Goal: Navigation & Orientation: Find specific page/section

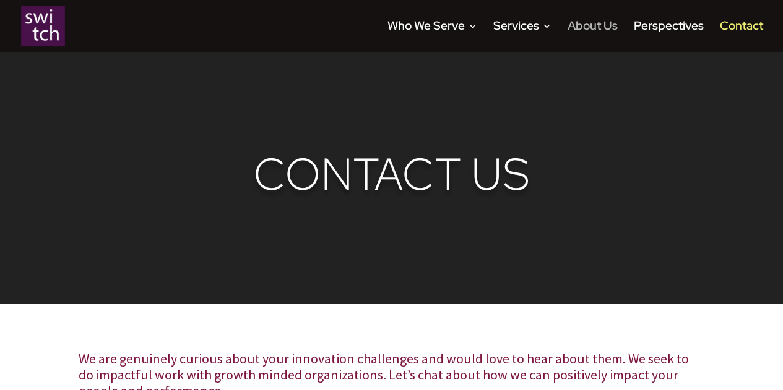
click at [597, 25] on link "About Us" at bounding box center [592, 37] width 50 height 30
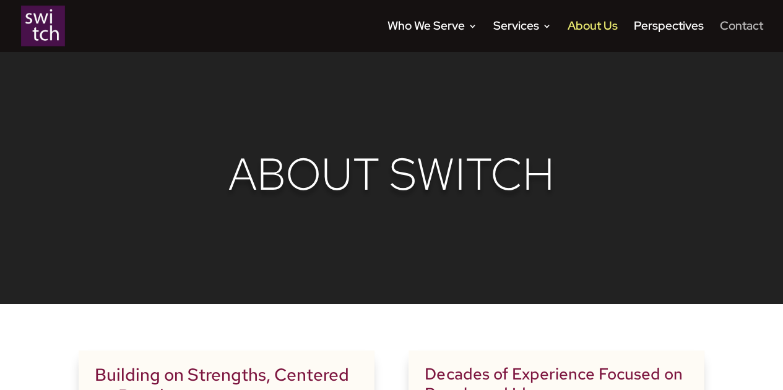
click at [726, 23] on link "Contact" at bounding box center [740, 37] width 43 height 30
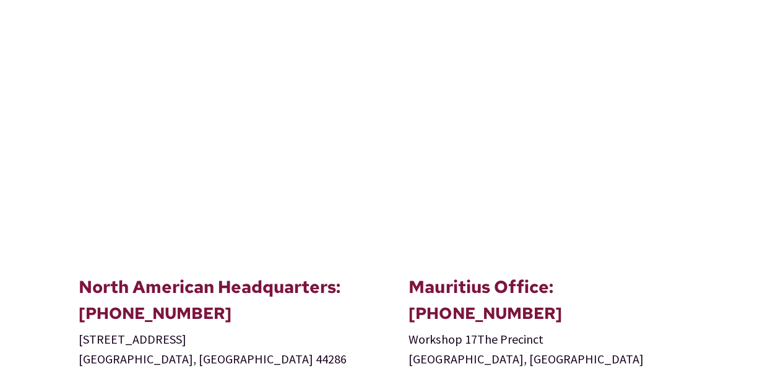
scroll to position [416, 0]
